Goal: Task Accomplishment & Management: Manage account settings

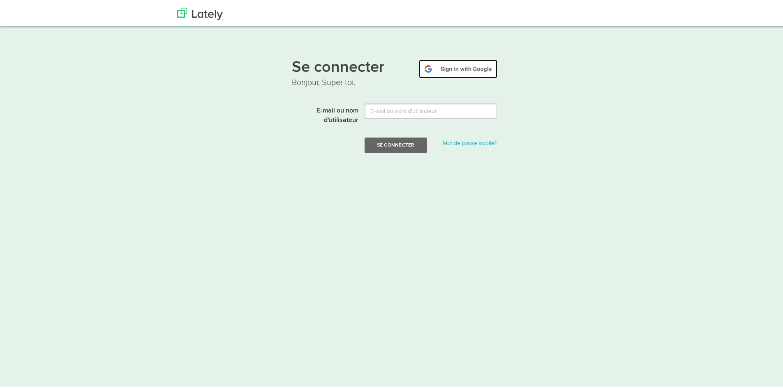
click at [466, 69] on img at bounding box center [458, 67] width 78 height 19
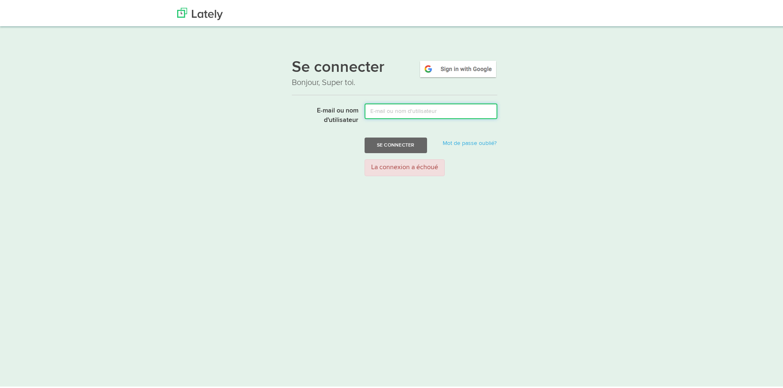
click at [385, 115] on input "E-mail ou nom d'utilisateur" at bounding box center [431, 110] width 133 height 16
click at [383, 113] on input "E-mail ou nom d'utilisateur" at bounding box center [431, 110] width 133 height 16
drag, startPoint x: 427, startPoint y: 111, endPoint x: 357, endPoint y: 104, distance: 69.8
click at [358, 104] on div "[EMAIL_ADDRESS][DOMAIN_NAME]" at bounding box center [430, 110] width 145 height 16
type input "[EMAIL_ADDRESS][DOMAIN_NAME]"
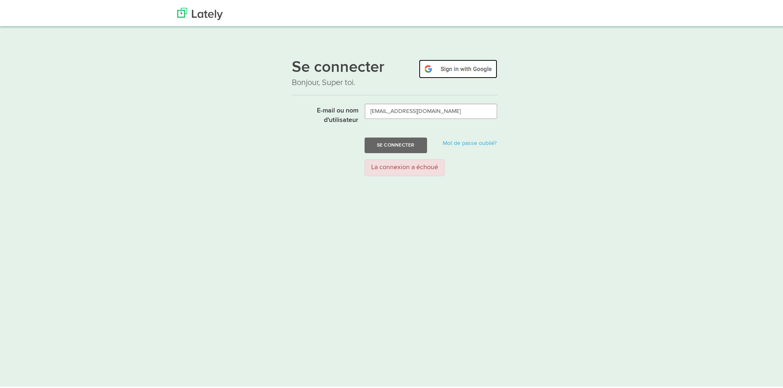
click at [448, 65] on img at bounding box center [458, 67] width 78 height 19
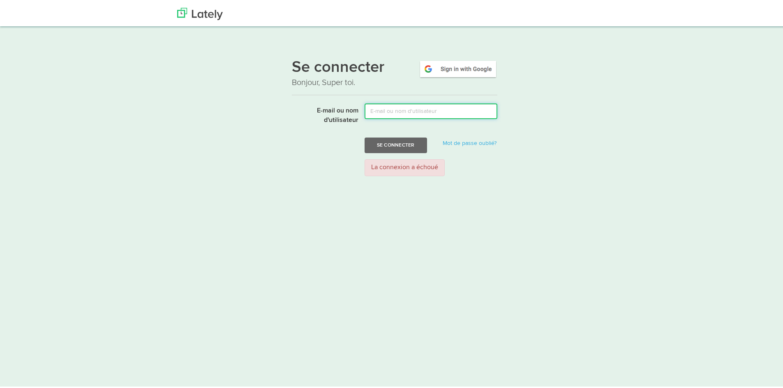
click at [372, 113] on input "E-mail ou nom d'utilisateur" at bounding box center [431, 110] width 133 height 16
paste input "[EMAIL_ADDRESS][DOMAIN_NAME]"
type input "[EMAIL_ADDRESS][DOMAIN_NAME]"
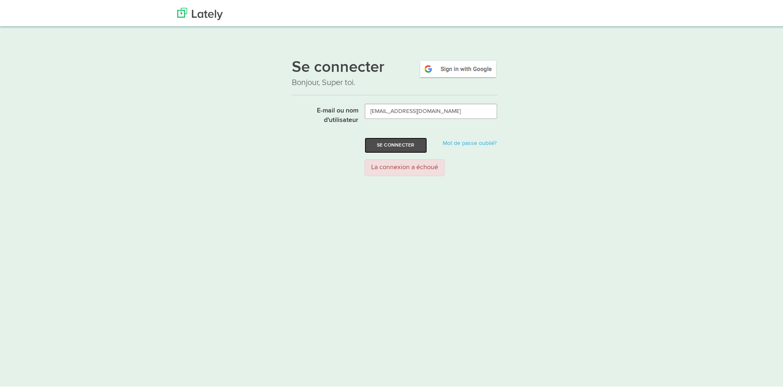
click at [393, 139] on button "Se connecter" at bounding box center [396, 144] width 62 height 16
click at [408, 166] on font "Désolé, veuillez réessayer." at bounding box center [409, 166] width 76 height 7
